Goal: Information Seeking & Learning: Check status

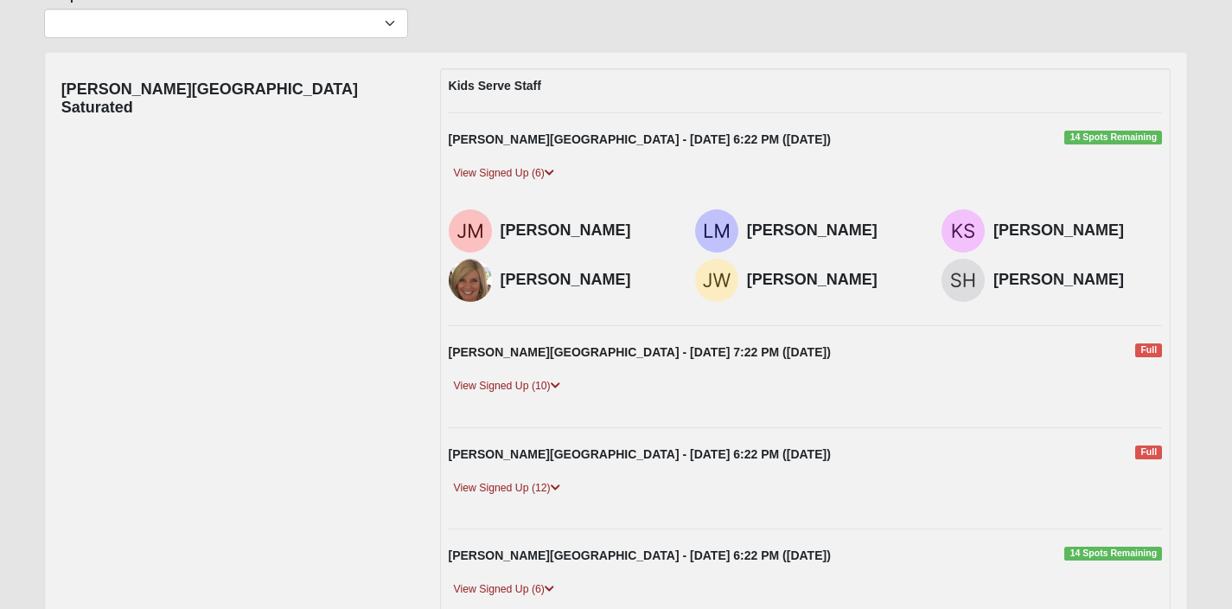
scroll to position [154, 0]
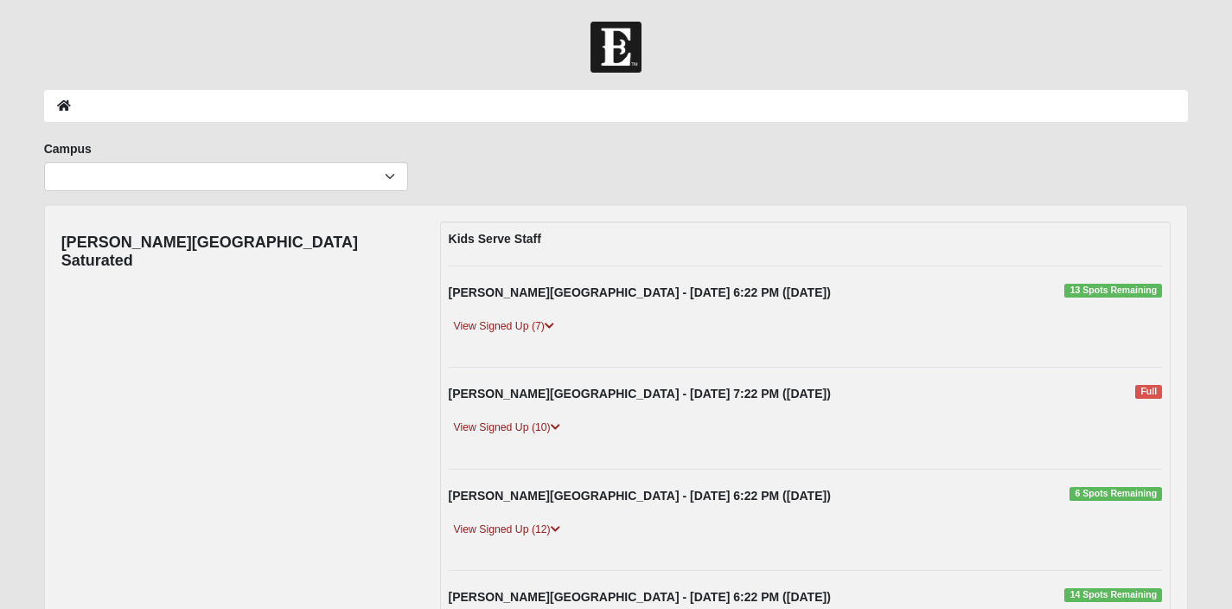
scroll to position [152, 0]
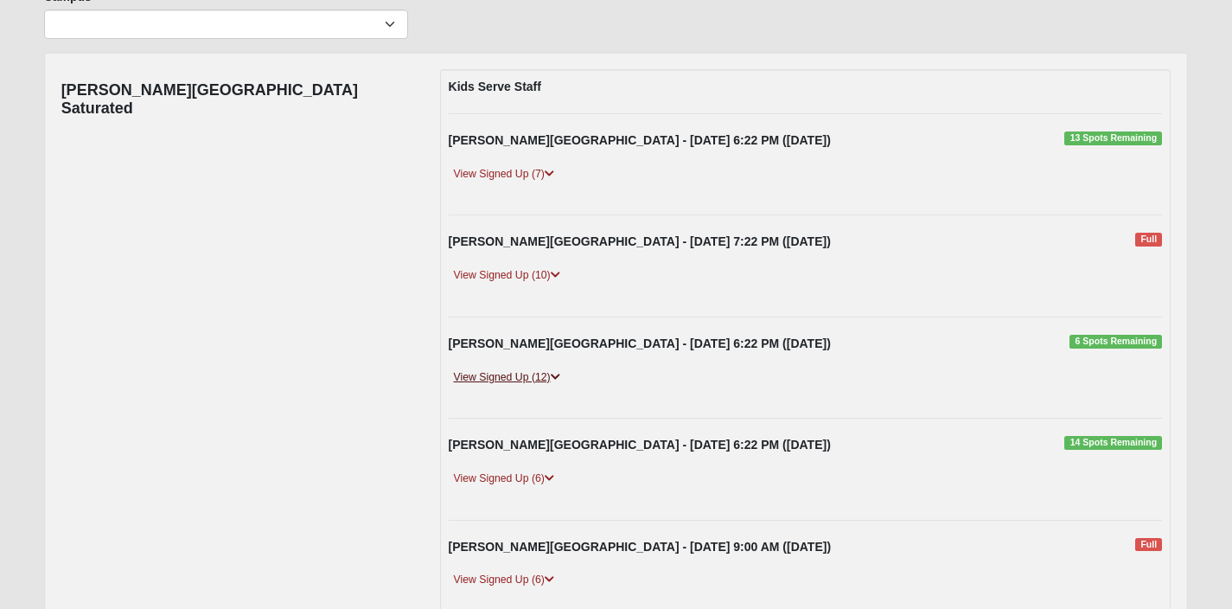
click at [512, 377] on link "View Signed Up (12)" at bounding box center [507, 377] width 117 height 18
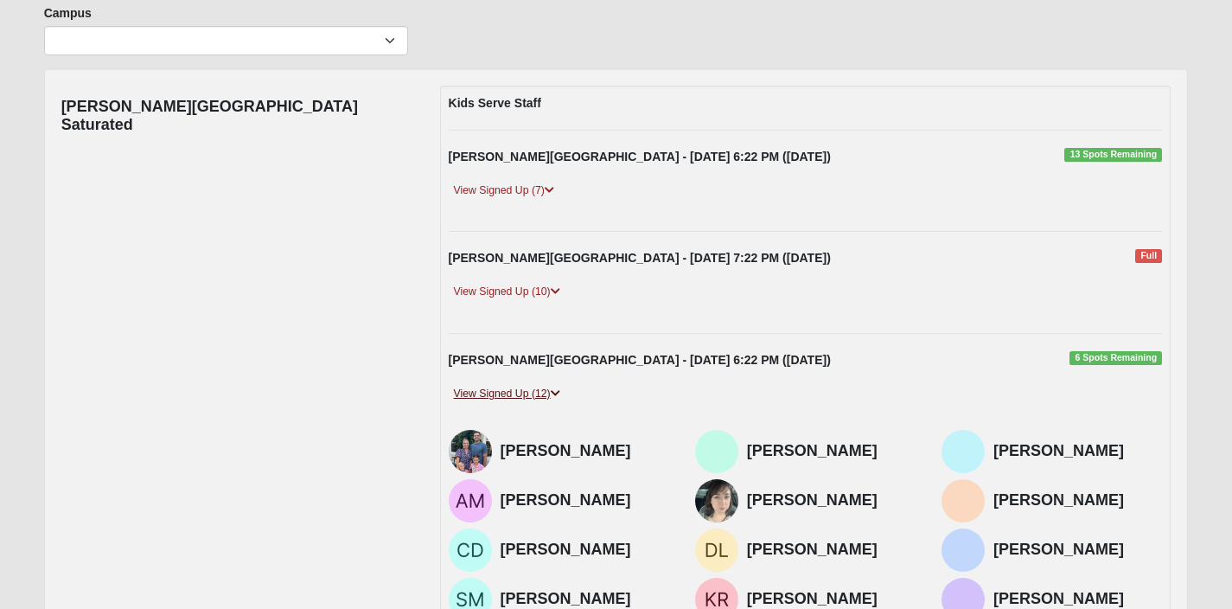
scroll to position [6, 0]
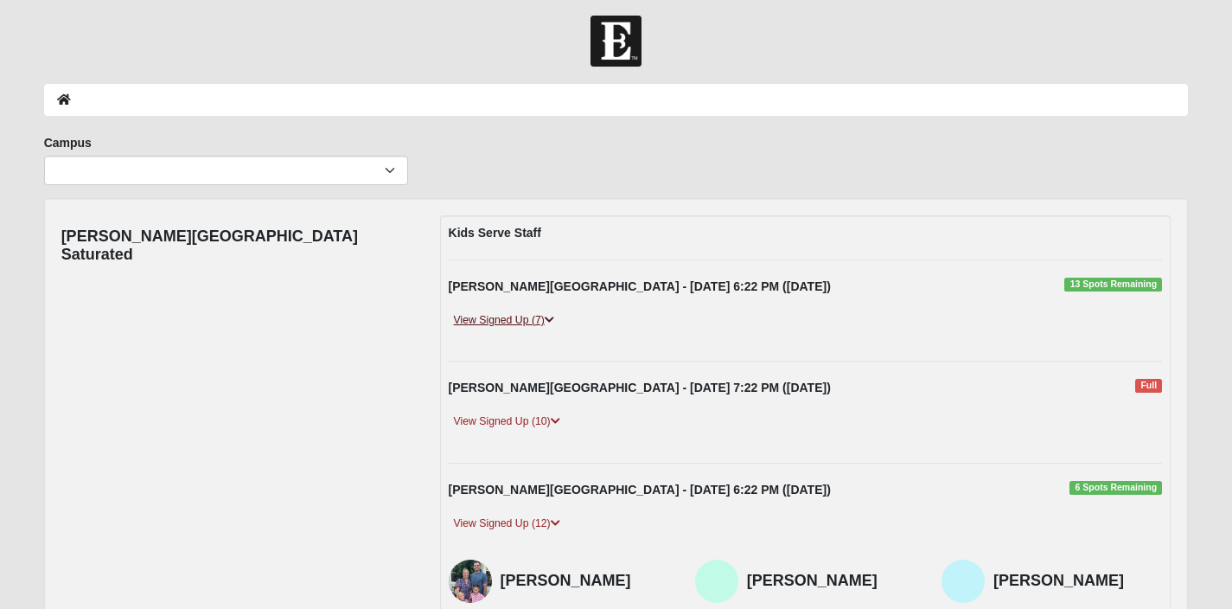
click at [517, 323] on link "View Signed Up (7)" at bounding box center [504, 320] width 111 height 18
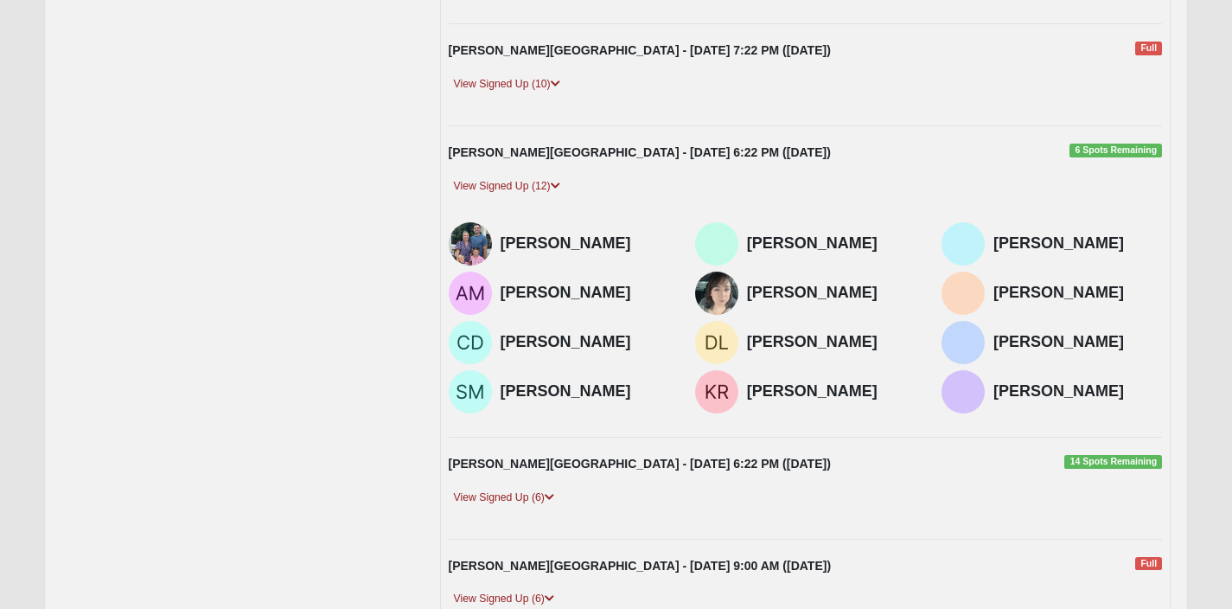
scroll to position [508, 0]
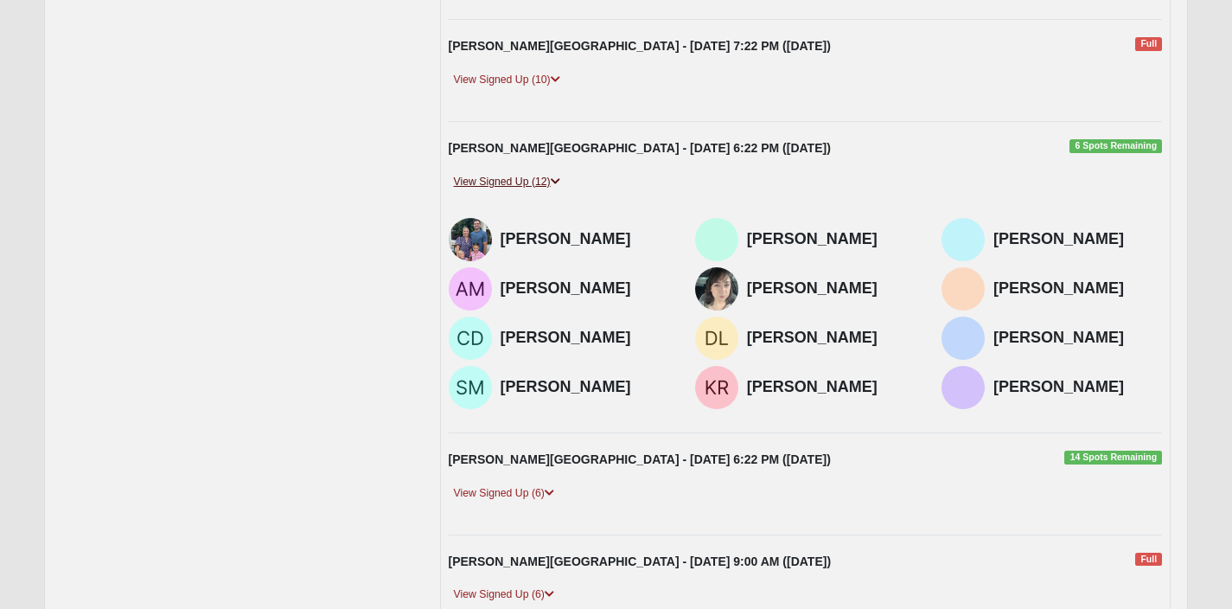
click at [503, 183] on link "View Signed Up (12)" at bounding box center [507, 182] width 117 height 18
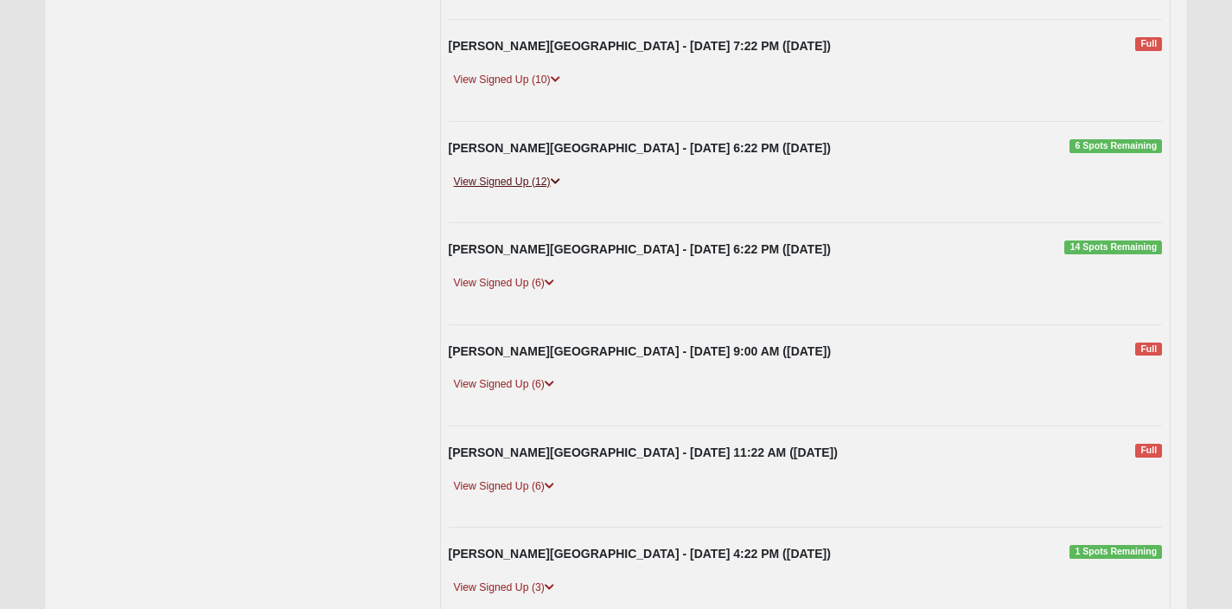
scroll to position [546, 0]
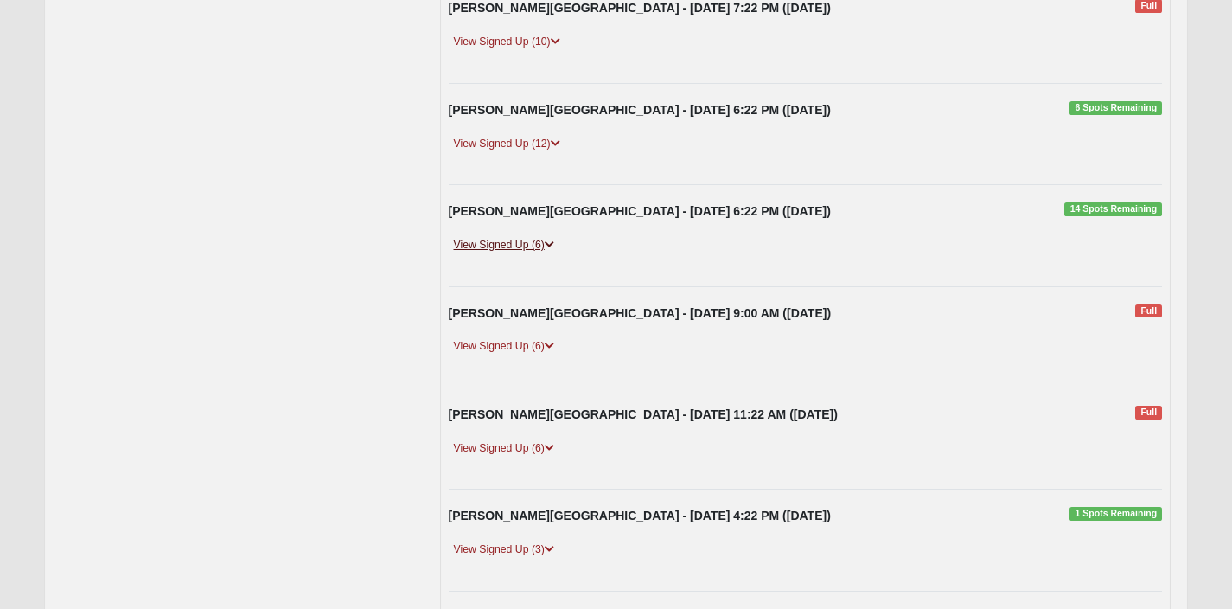
click at [497, 249] on link "View Signed Up (6)" at bounding box center [504, 245] width 111 height 18
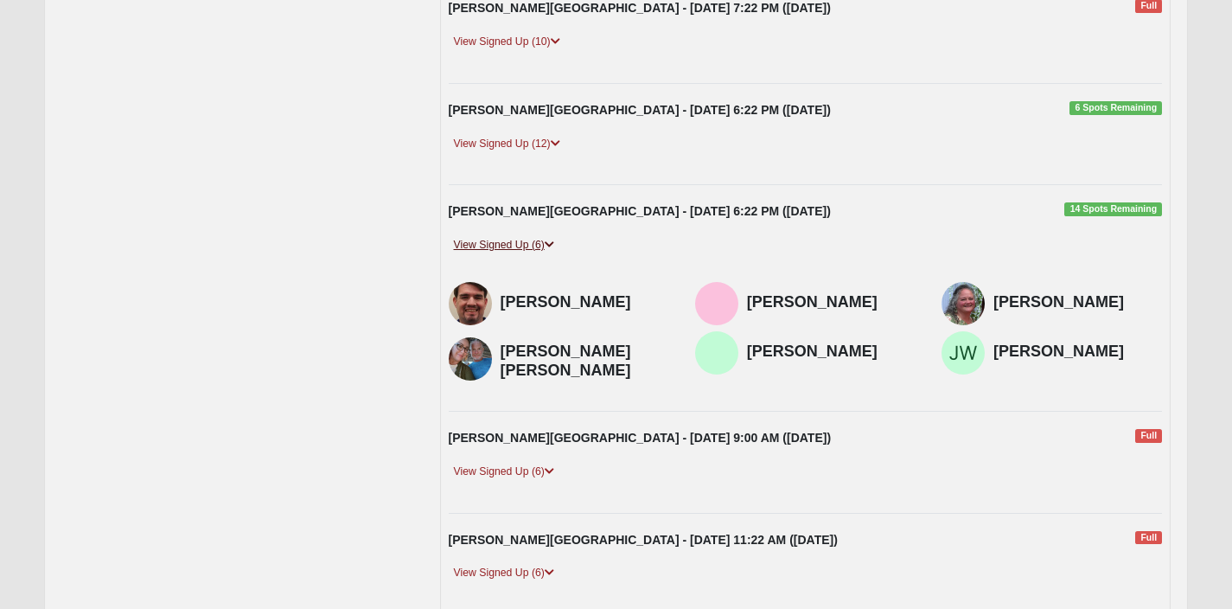
scroll to position [644, 0]
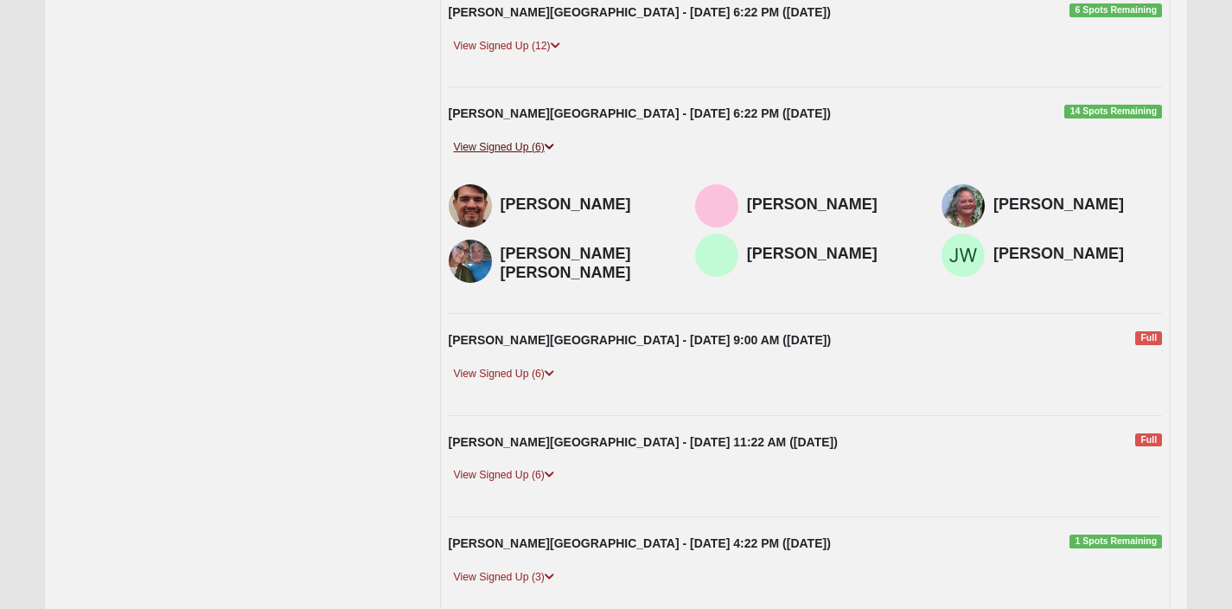
click at [499, 153] on link "View Signed Up (6)" at bounding box center [504, 147] width 111 height 18
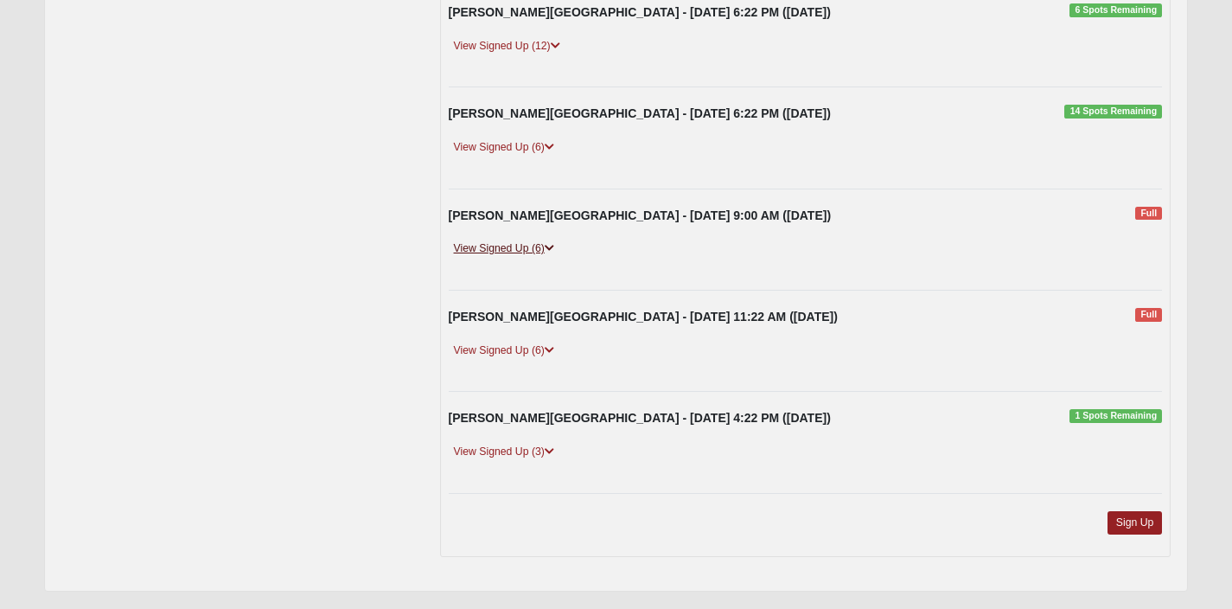
click at [492, 248] on link "View Signed Up (6)" at bounding box center [504, 249] width 111 height 18
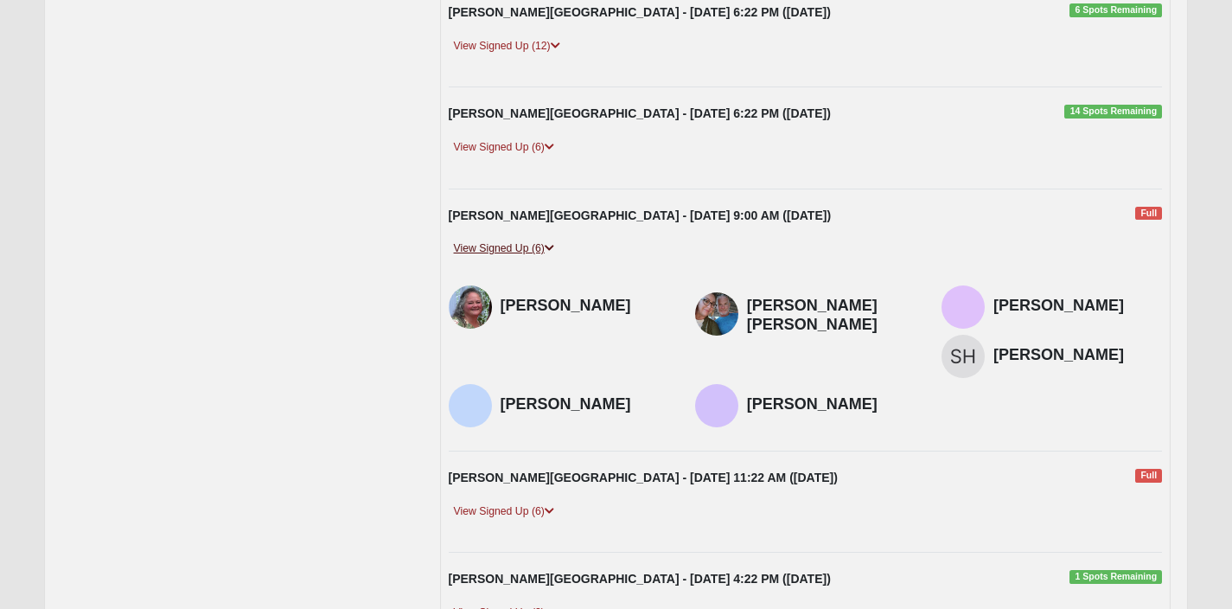
click at [492, 249] on link "View Signed Up (6)" at bounding box center [504, 249] width 111 height 18
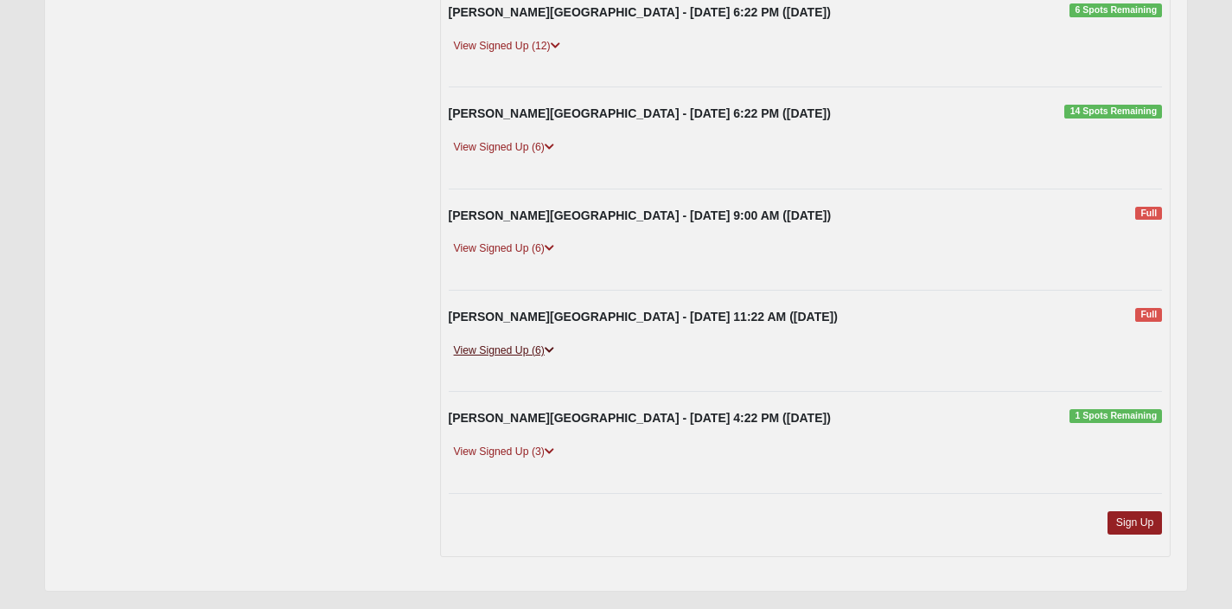
click at [497, 342] on link "View Signed Up (6)" at bounding box center [504, 351] width 111 height 18
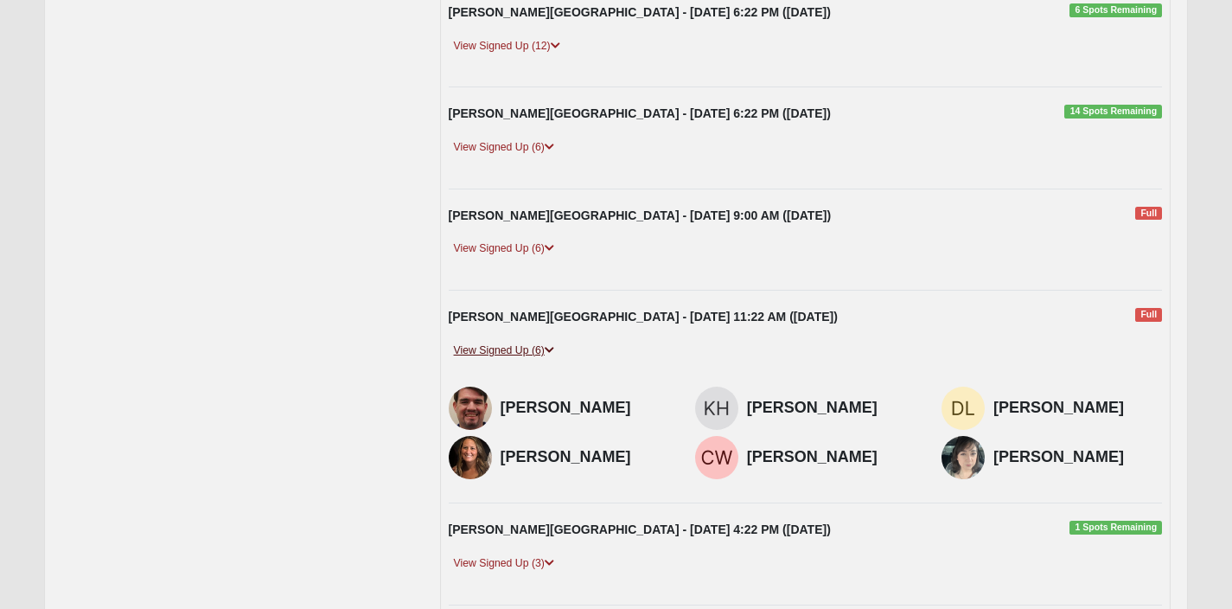
click at [497, 342] on link "View Signed Up (6)" at bounding box center [504, 351] width 111 height 18
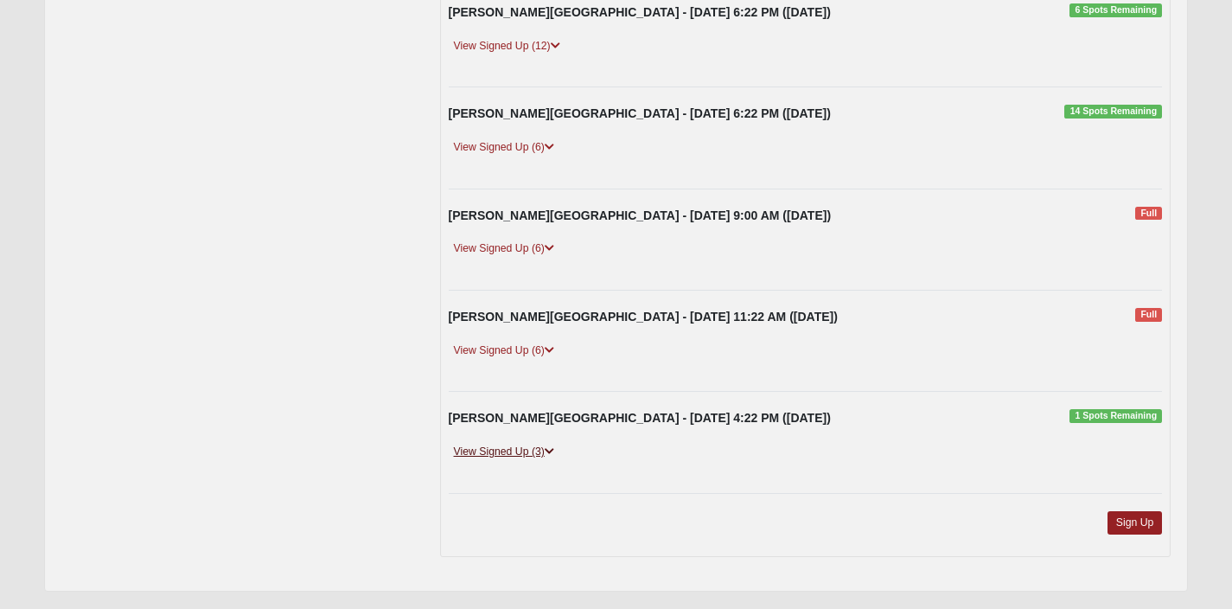
click at [492, 453] on link "View Signed Up (3)" at bounding box center [504, 452] width 111 height 18
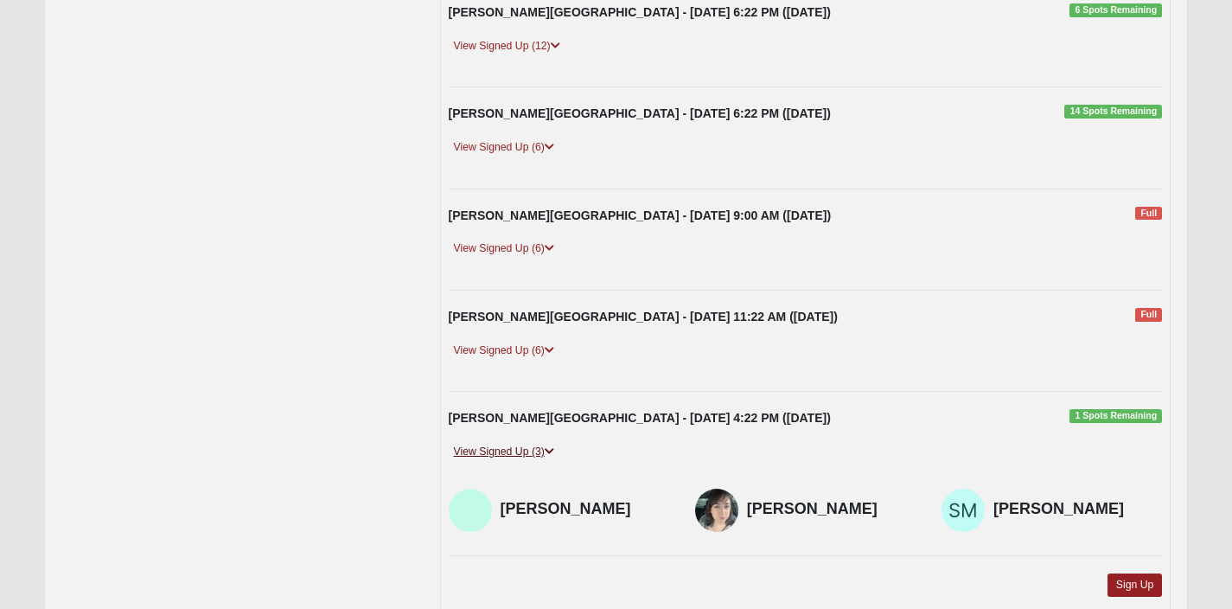
click at [492, 454] on link "View Signed Up (3)" at bounding box center [504, 452] width 111 height 18
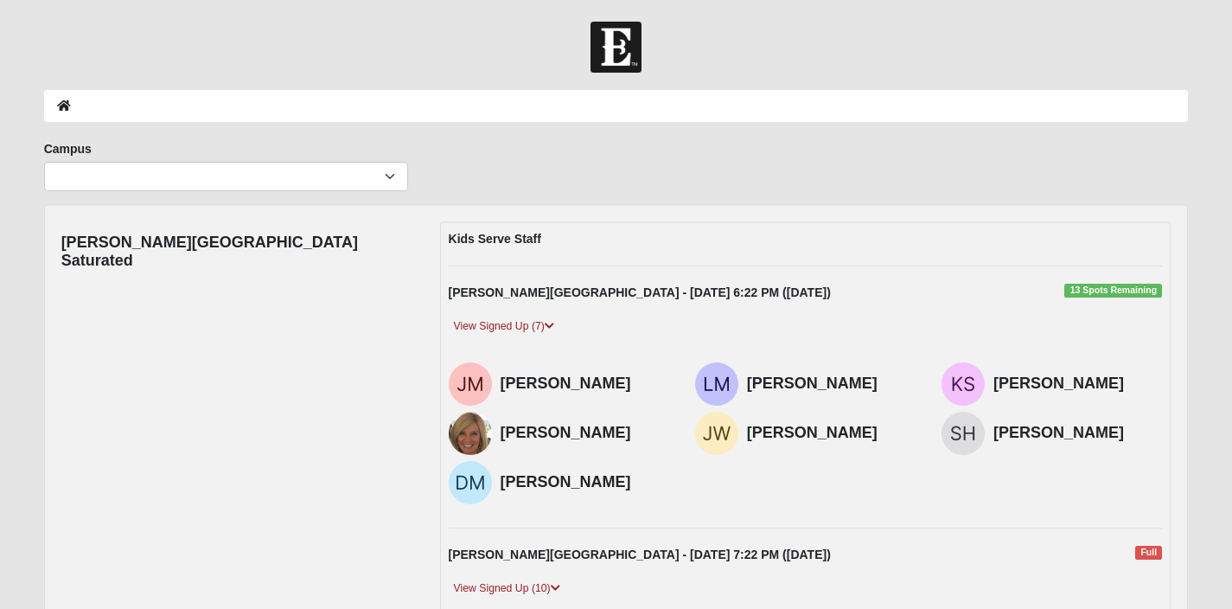
scroll to position [42, 0]
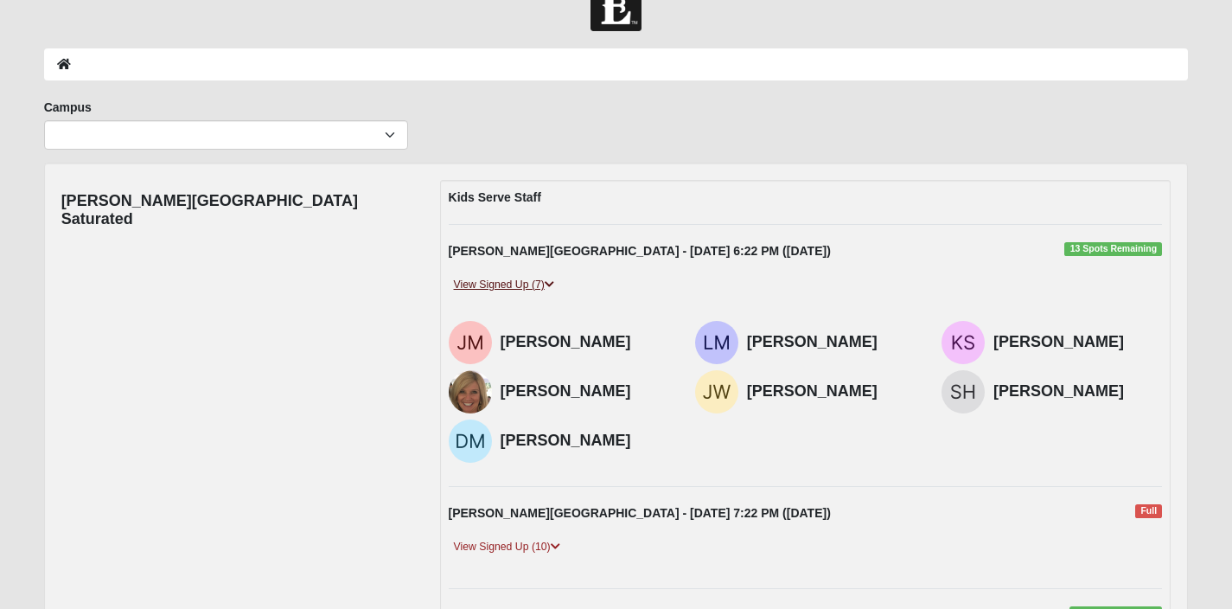
click at [527, 286] on link "View Signed Up (7)" at bounding box center [504, 285] width 111 height 18
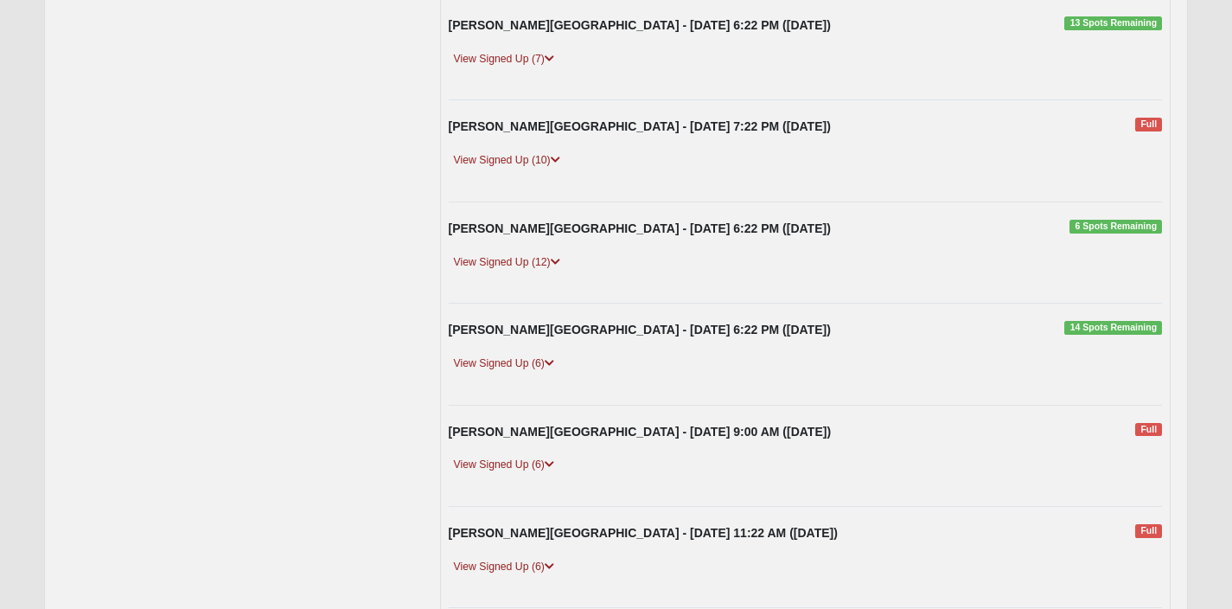
scroll to position [269, 0]
click at [536, 254] on link "View Signed Up (12)" at bounding box center [507, 261] width 117 height 18
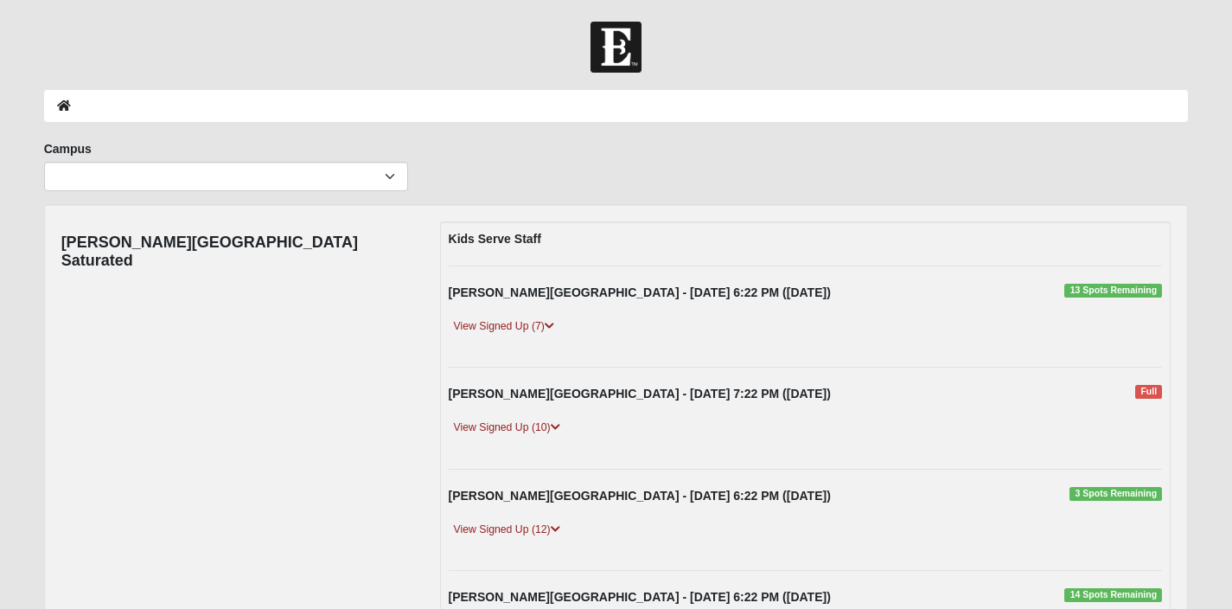
scroll to position [269, 0]
